Goal: Navigation & Orientation: Find specific page/section

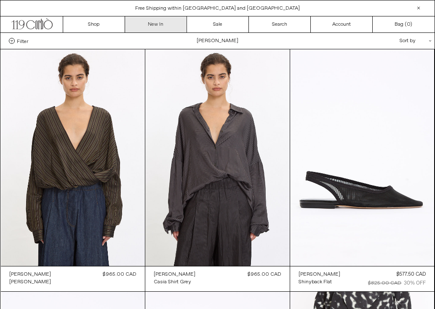
click at [152, 24] on link "New In" at bounding box center [156, 24] width 62 height 16
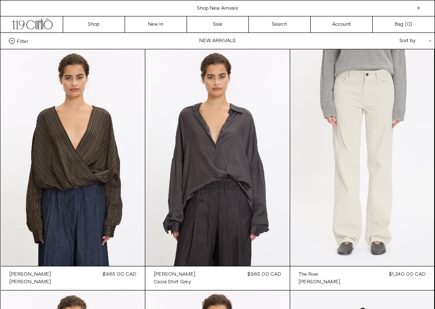
click at [362, 125] on at bounding box center [362, 157] width 144 height 216
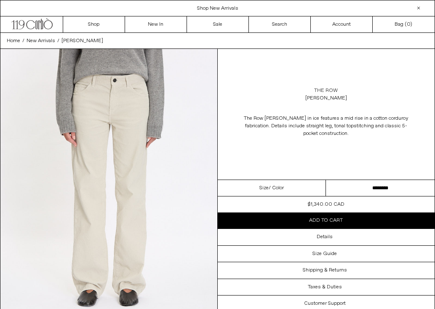
click at [329, 88] on link "The Row" at bounding box center [326, 91] width 24 height 8
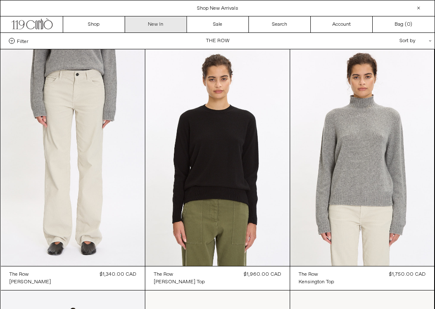
click at [163, 27] on link "New In" at bounding box center [156, 24] width 62 height 16
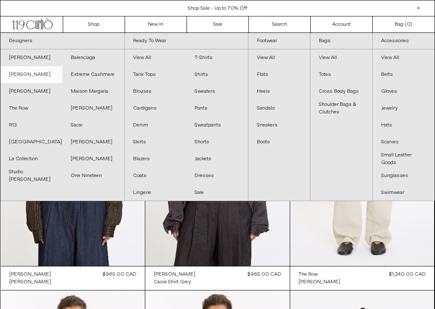
click at [45, 72] on link "[PERSON_NAME]" at bounding box center [31, 74] width 62 height 17
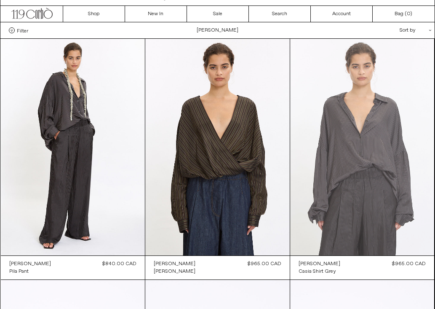
scroll to position [10, 0]
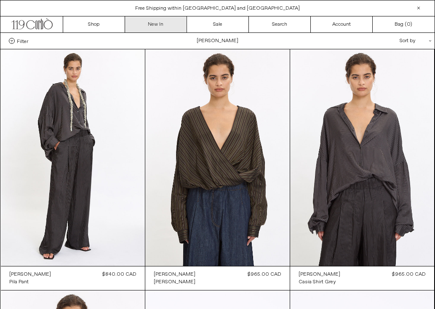
click at [163, 27] on link "New In" at bounding box center [156, 24] width 62 height 16
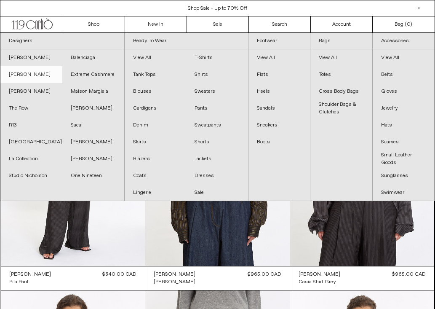
click at [44, 73] on link "[PERSON_NAME]" at bounding box center [31, 74] width 62 height 17
